Goal: Communication & Community: Ask a question

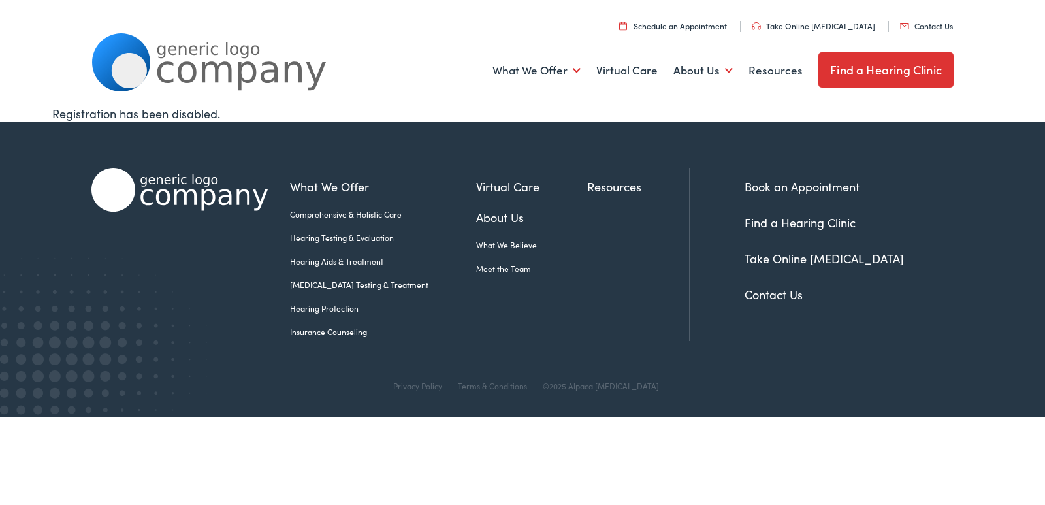
click at [763, 299] on link "Contact Us" at bounding box center [774, 294] width 58 height 16
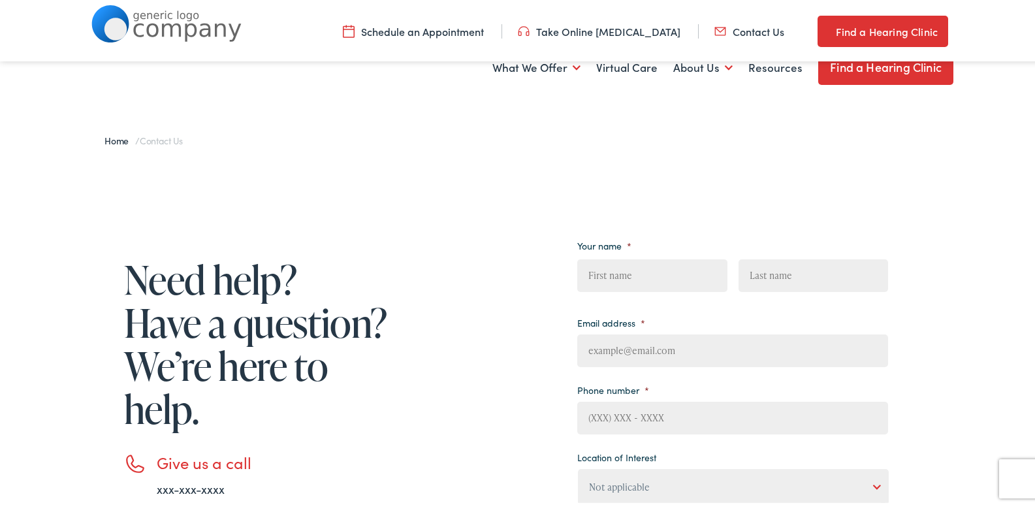
scroll to position [261, 0]
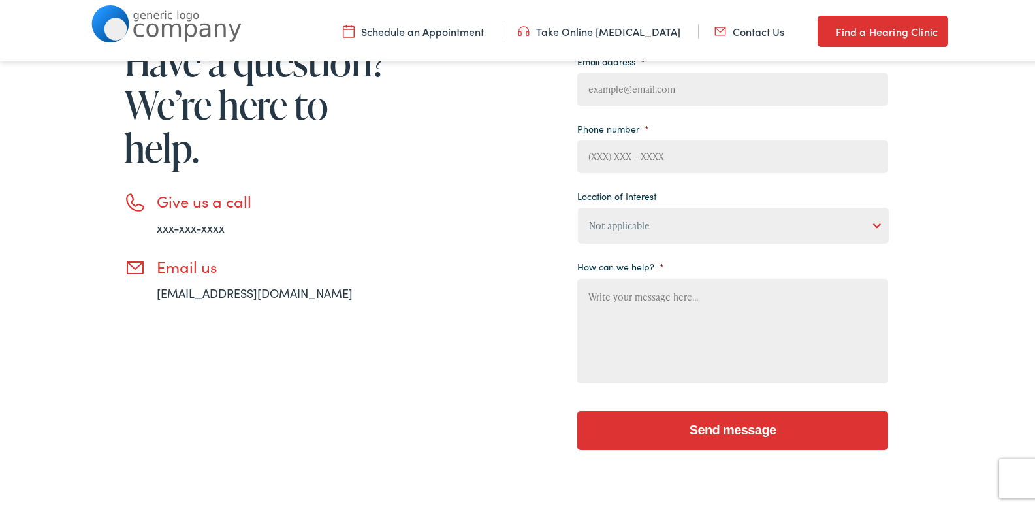
drag, startPoint x: 677, startPoint y: 296, endPoint x: 649, endPoint y: 209, distance: 91.5
click at [677, 295] on textarea "How can we help? *" at bounding box center [732, 328] width 311 height 105
paste textarea "Would you like a complimentary professional cleaning proposal for your business…"
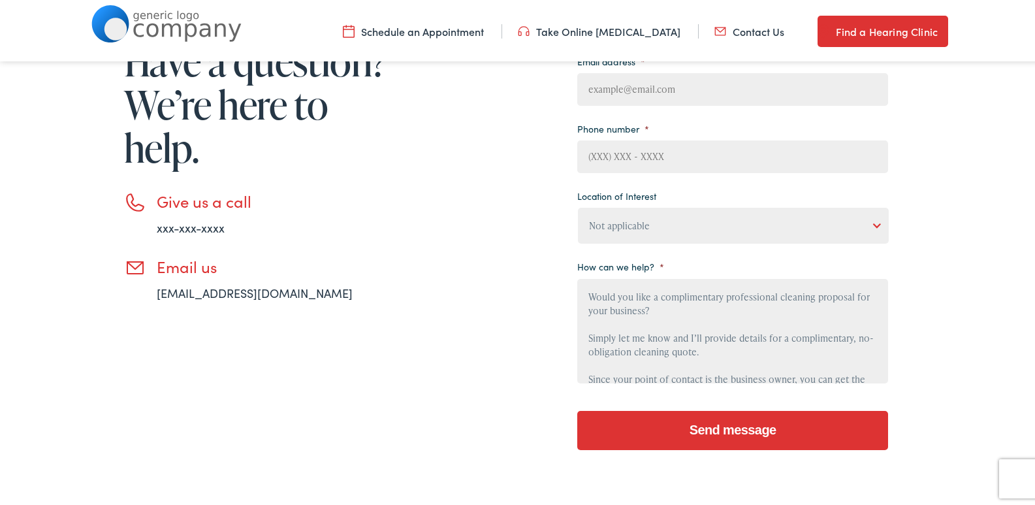
scroll to position [139, 0]
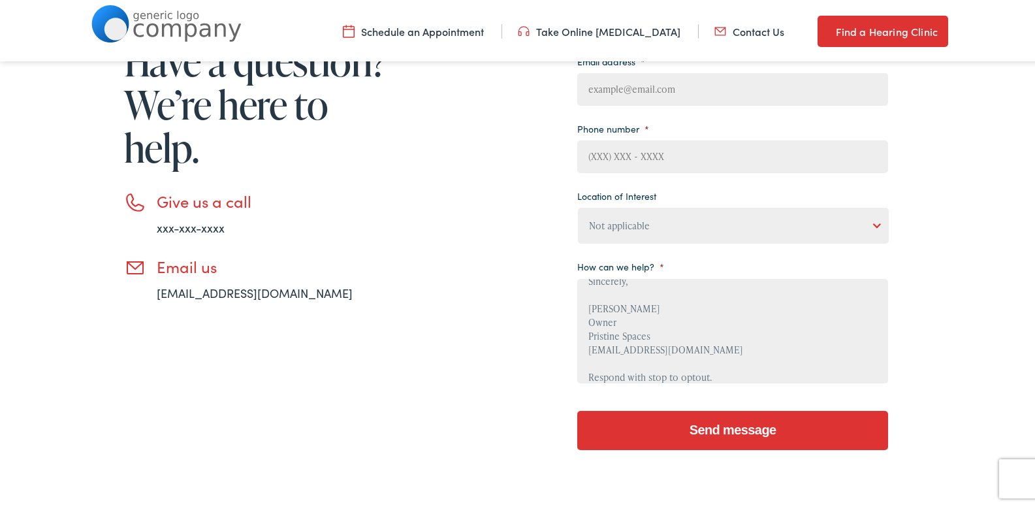
type textarea "Would you like a complimentary professional cleaning proposal for your business…"
drag, startPoint x: 649, startPoint y: 209, endPoint x: 654, endPoint y: 238, distance: 30.0
click at [654, 238] on select "Not applicable Estes Audiology, Seguin Estes Audiology, San Antonio Estes Audio…" at bounding box center [733, 223] width 311 height 36
select select "Estes Audiology, San Antonio"
click at [578, 205] on select "Not applicable Estes Audiology, Seguin Estes Audiology, San Antonio Estes Audio…" at bounding box center [733, 223] width 311 height 36
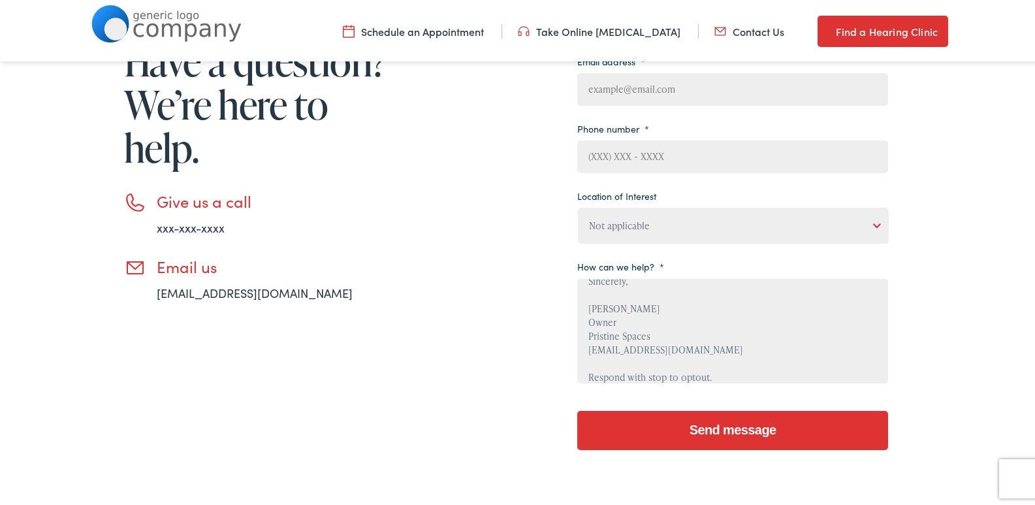
drag, startPoint x: 665, startPoint y: 142, endPoint x: 680, endPoint y: 170, distance: 31.3
click at [674, 160] on input "Phone number *" at bounding box center [732, 154] width 311 height 33
type input "8647404025"
type input "Abbey"
type input "Grant"
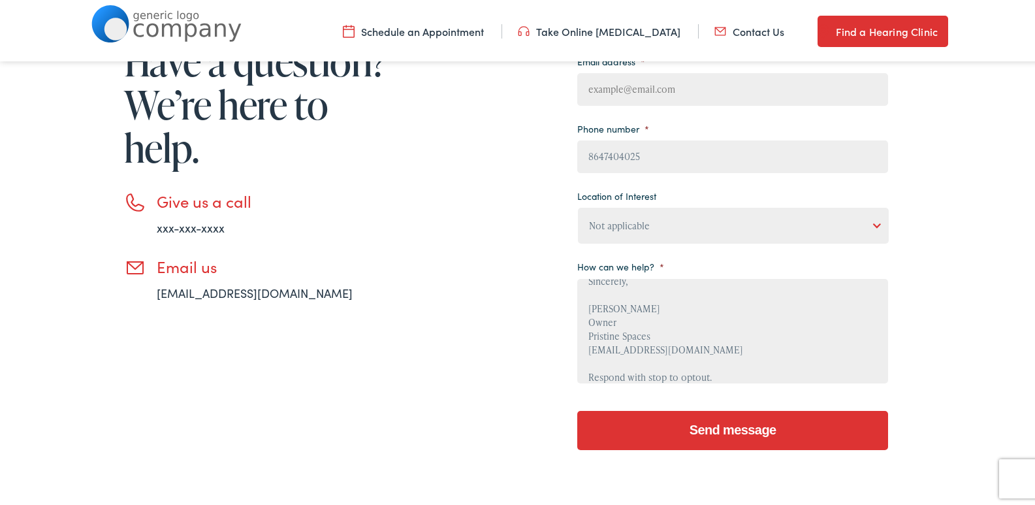
type input "abbey@pristinespacesservices.com"
drag, startPoint x: 679, startPoint y: 286, endPoint x: 692, endPoint y: 391, distance: 105.3
click at [679, 287] on textarea "Would you like a complimentary professional cleaning proposal for your business…" at bounding box center [732, 328] width 311 height 105
click at [700, 423] on input "Send message" at bounding box center [732, 427] width 311 height 39
